Goal: Task Accomplishment & Management: Complete application form

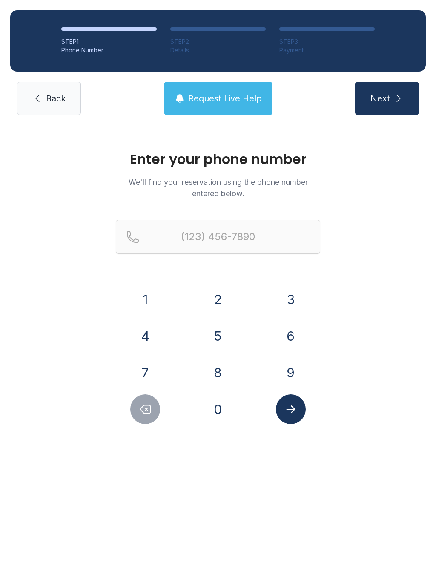
click at [226, 295] on button "2" at bounding box center [218, 299] width 30 height 30
click at [215, 339] on button "5" at bounding box center [218, 336] width 30 height 30
click at [292, 341] on button "6" at bounding box center [291, 336] width 30 height 30
click at [295, 333] on button "6" at bounding box center [291, 336] width 30 height 30
click at [145, 296] on button "1" at bounding box center [145, 299] width 30 height 30
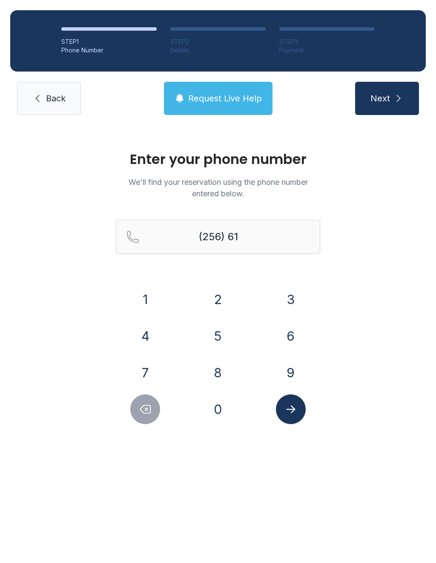
click at [294, 348] on button "6" at bounding box center [291, 336] width 30 height 30
click at [297, 306] on button "3" at bounding box center [291, 299] width 30 height 30
click at [231, 414] on button "0" at bounding box center [218, 409] width 30 height 30
click at [148, 336] on button "4" at bounding box center [145, 336] width 30 height 30
click at [223, 338] on button "5" at bounding box center [218, 336] width 30 height 30
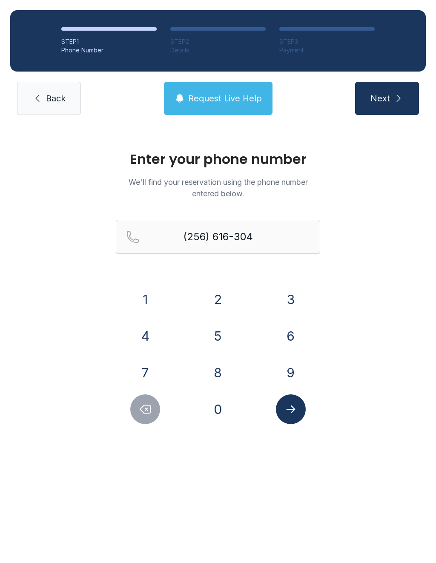
type input "[PHONE_NUMBER]"
click at [303, 429] on div "Enter your phone number We'll find your reservation using the phone number ente…" at bounding box center [218, 291] width 436 height 333
click at [296, 410] on icon "Submit lookup form" at bounding box center [290, 409] width 13 height 13
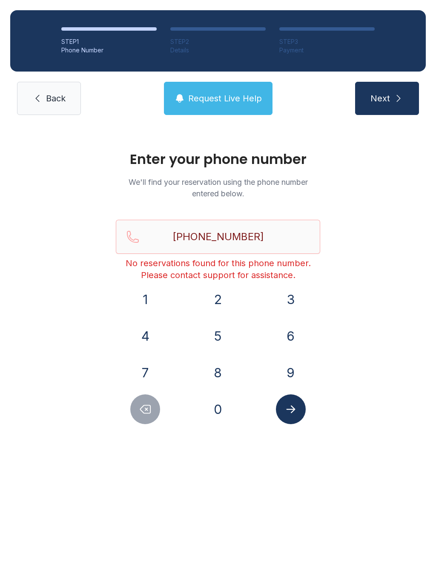
click at [389, 104] on span "Next" at bounding box center [380, 98] width 20 height 12
click at [57, 102] on span "Back" at bounding box center [56, 98] width 20 height 12
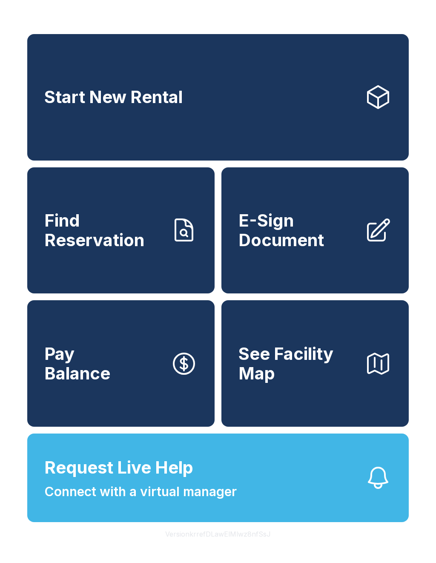
click at [322, 248] on span "E-Sign Document" at bounding box center [297, 230] width 119 height 39
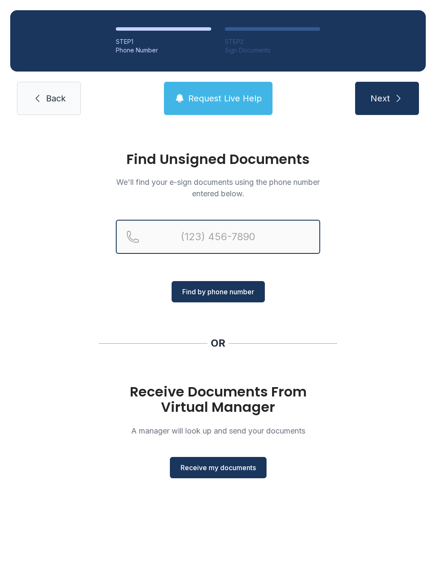
click at [198, 233] on input "Reservation phone number" at bounding box center [218, 237] width 204 height 34
type input "[PHONE_NUMBER]"
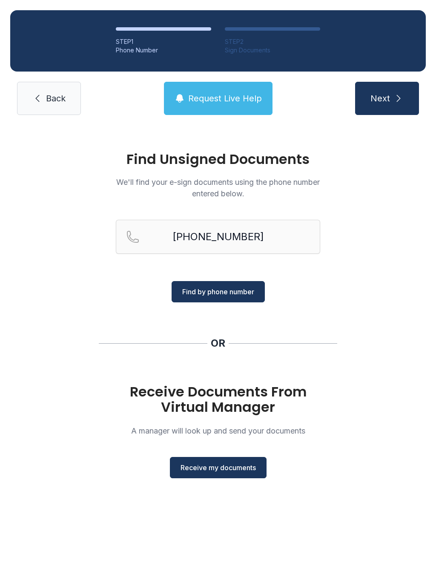
click at [239, 293] on span "Find by phone number" at bounding box center [218, 291] width 72 height 10
click at [223, 283] on button "Find by phone number" at bounding box center [217, 291] width 93 height 21
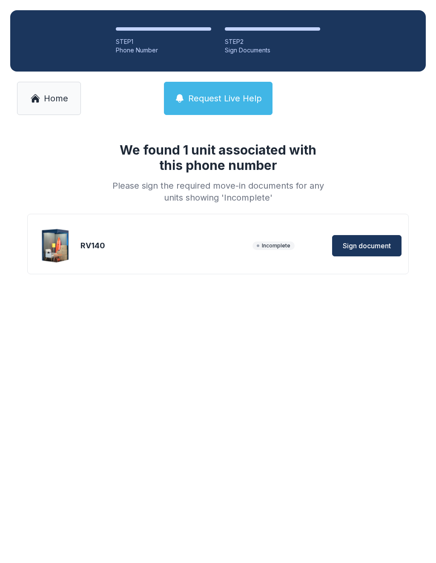
click at [378, 249] on span "Sign document" at bounding box center [367, 245] width 48 height 10
click at [378, 246] on span "Sign document" at bounding box center [367, 245] width 48 height 10
click at [52, 97] on span "Home" at bounding box center [56, 98] width 24 height 12
